Goal: Information Seeking & Learning: Understand process/instructions

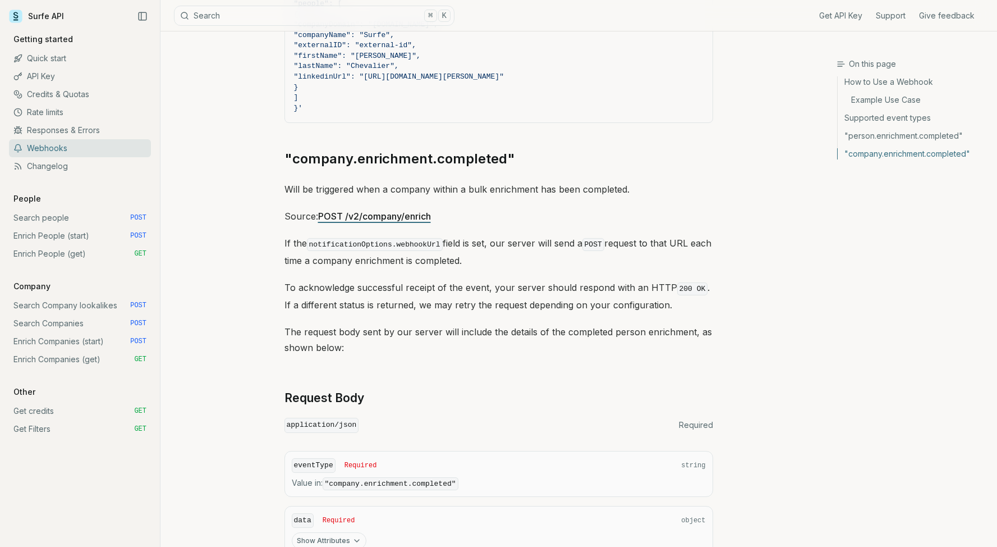
scroll to position [1705, 0]
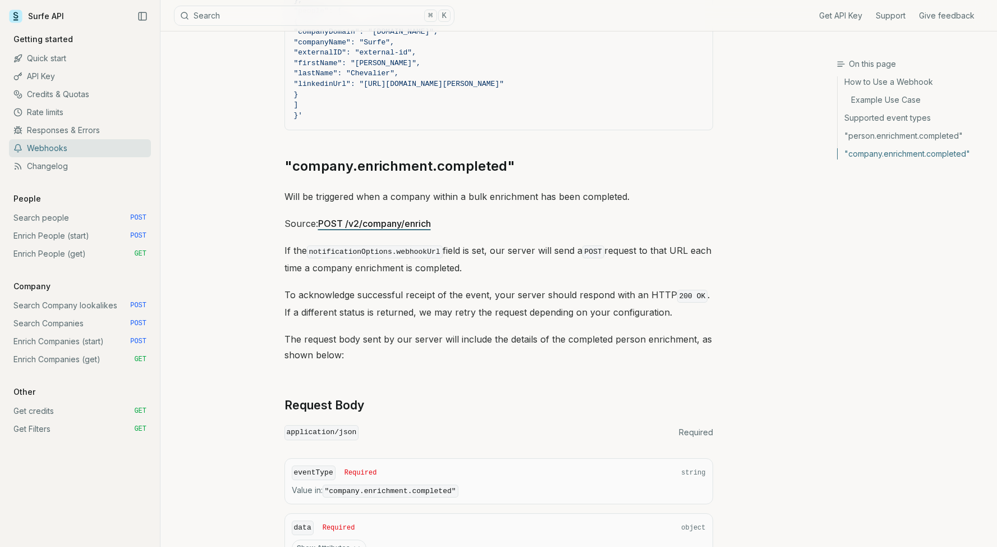
click at [52, 109] on link "Rate limits" at bounding box center [80, 112] width 142 height 18
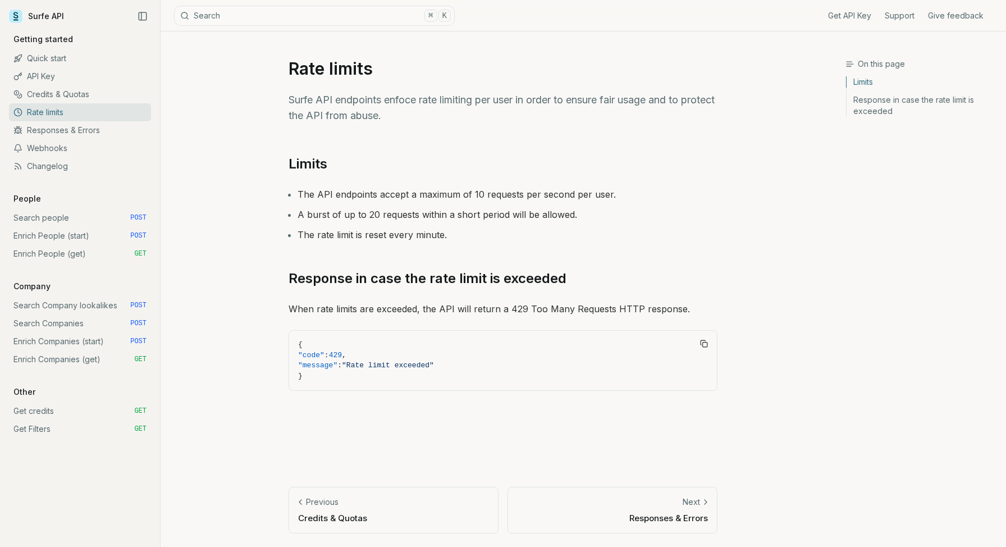
click at [54, 129] on link "Responses & Errors" at bounding box center [80, 130] width 142 height 18
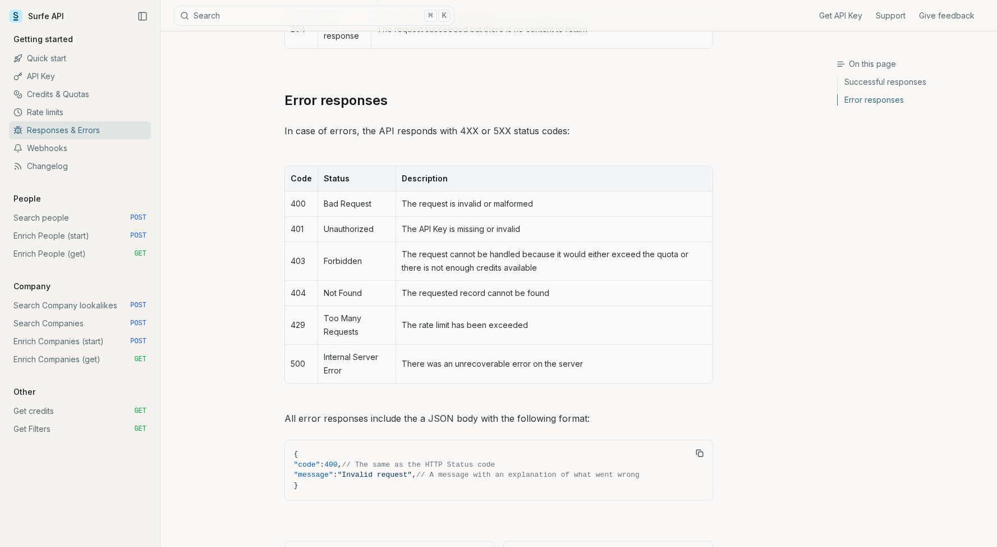
scroll to position [434, 0]
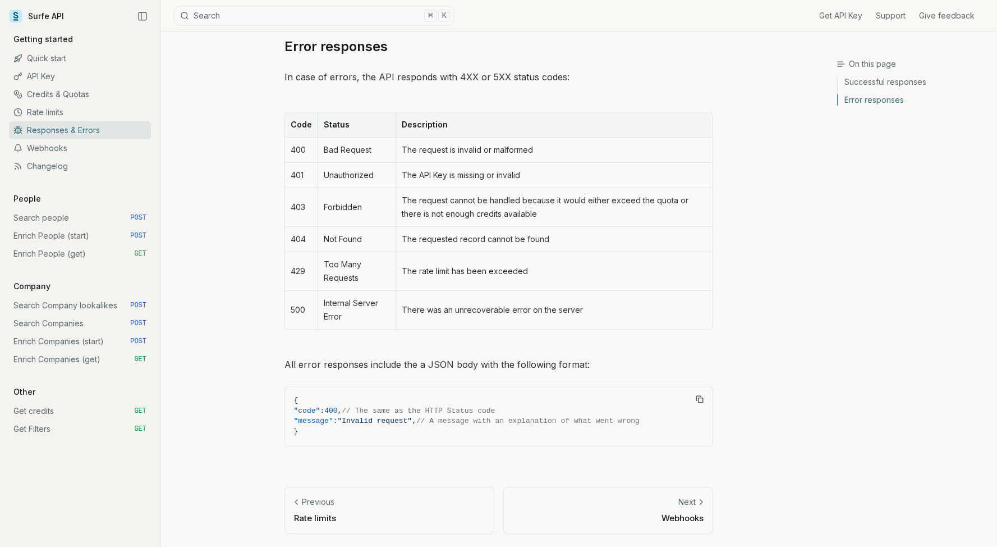
click at [51, 148] on link "Webhooks" at bounding box center [80, 148] width 142 height 18
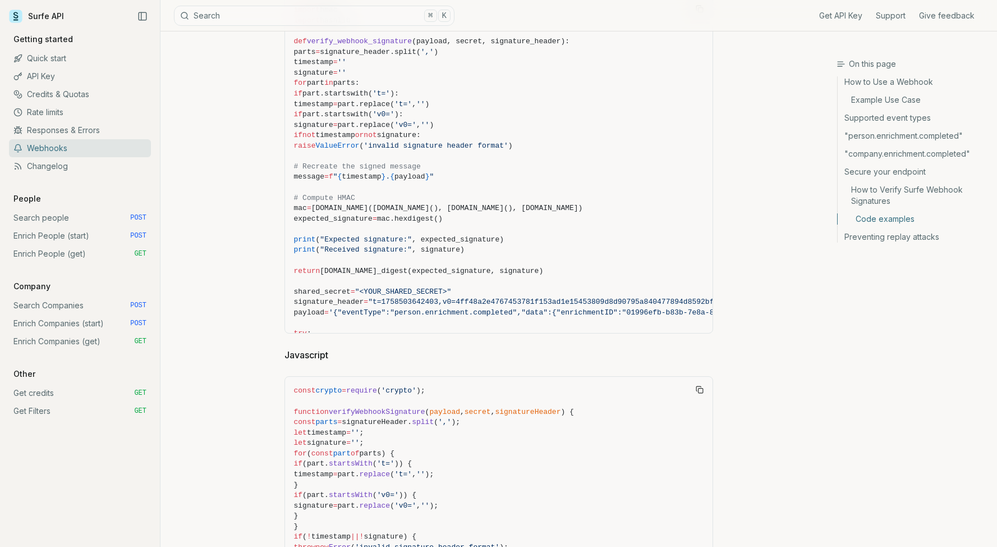
scroll to position [4437, 0]
